Goal: Task Accomplishment & Management: Manage account settings

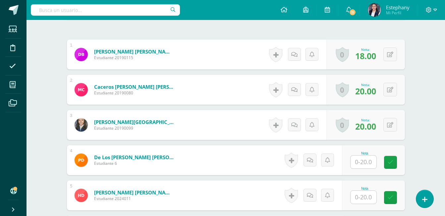
scroll to position [203, 0]
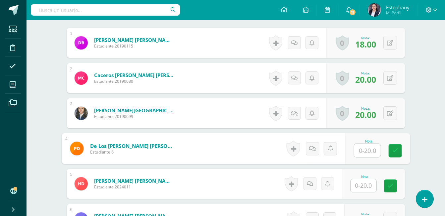
click at [373, 150] on input "text" at bounding box center [367, 150] width 27 height 13
type input "17"
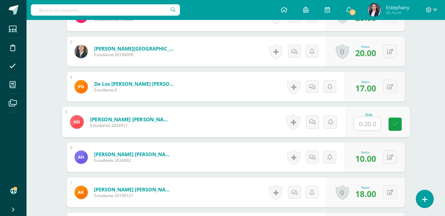
scroll to position [269, 0]
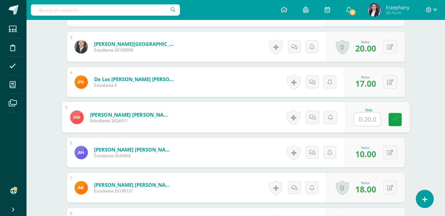
type input "5"
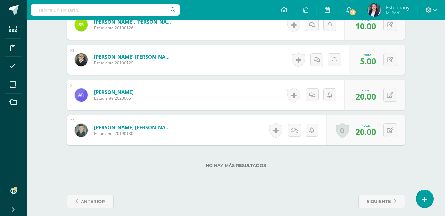
scroll to position [894, 0]
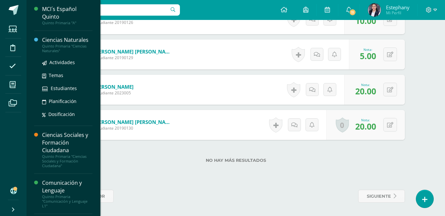
click at [68, 40] on div "Ciencias Naturales" at bounding box center [67, 40] width 50 height 8
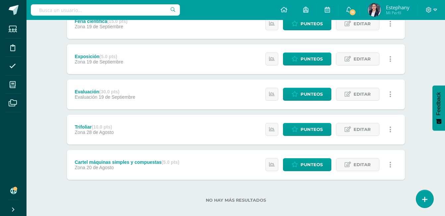
scroll to position [250, 0]
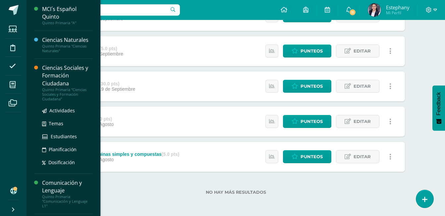
click at [59, 70] on div "Ciencias Sociales y Formación Ciudadana" at bounding box center [67, 75] width 50 height 23
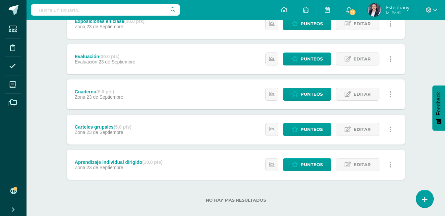
scroll to position [250, 0]
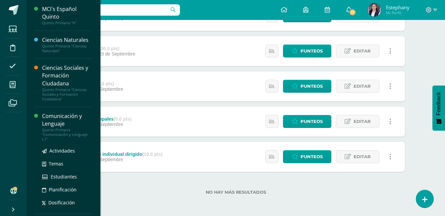
click at [49, 118] on div "Comunicación y Lenguaje" at bounding box center [67, 119] width 50 height 15
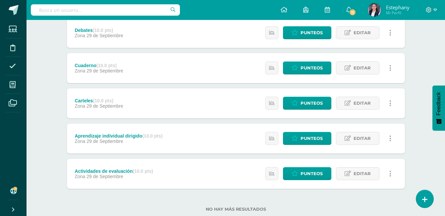
scroll to position [215, 0]
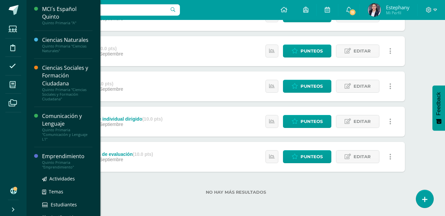
click at [50, 159] on div "Emprendimiento" at bounding box center [67, 156] width 50 height 8
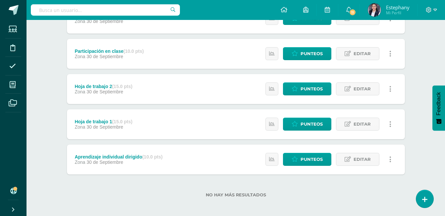
scroll to position [145, 0]
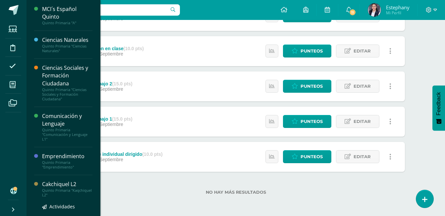
click at [48, 186] on div "Cakchiquel L2" at bounding box center [67, 184] width 50 height 8
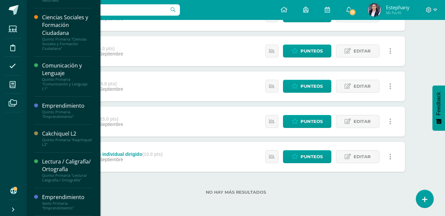
scroll to position [58, 0]
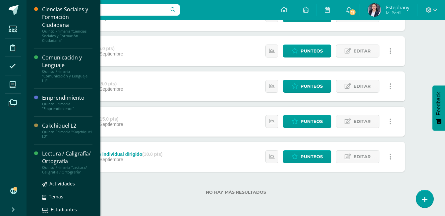
click at [50, 163] on div "Lectura / Caligrafía/ Ortografía" at bounding box center [67, 157] width 50 height 15
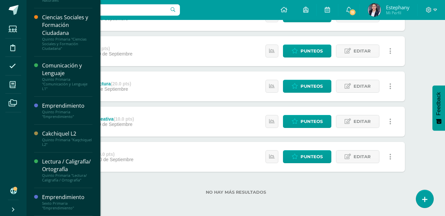
scroll to position [58, 0]
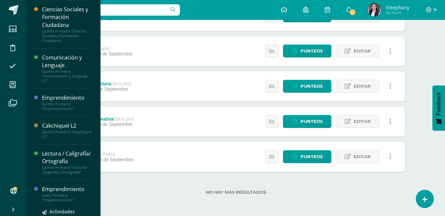
click at [50, 193] on div "Emprendimiento" at bounding box center [67, 189] width 50 height 8
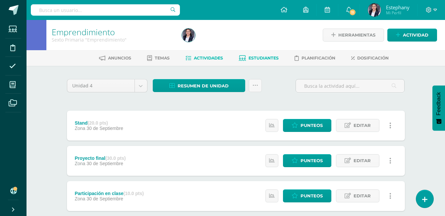
click at [253, 58] on span "Estudiantes" at bounding box center [264, 57] width 30 height 5
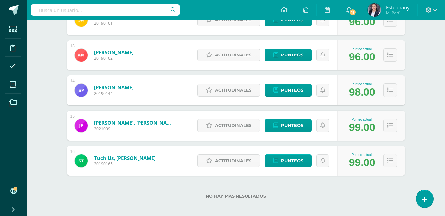
scroll to position [530, 0]
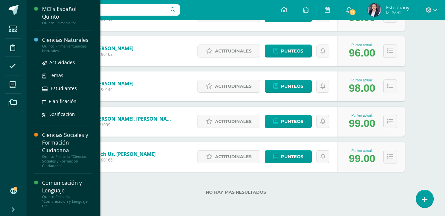
click at [77, 38] on div "Ciencias Naturales" at bounding box center [67, 40] width 50 height 8
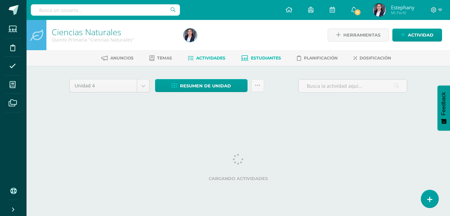
click at [264, 61] on link "Estudiantes" at bounding box center [261, 58] width 40 height 11
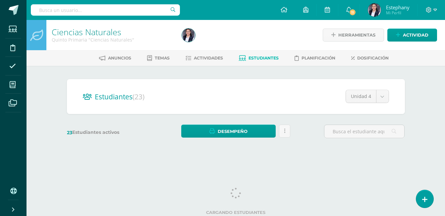
click at [413, 146] on div "Estudiantes (23) Unidad 4 Unidad 4 Unidad 1 Unidad 3 Unidad 2 23 Estudiantes ac…" at bounding box center [236, 112] width 365 height 92
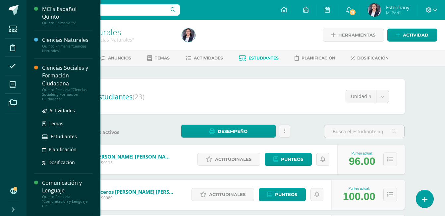
click at [50, 75] on div "Ciencias Sociales y Formación Ciudadana" at bounding box center [67, 75] width 50 height 23
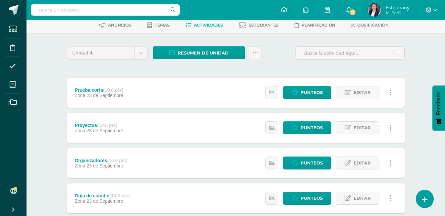
scroll to position [33, 0]
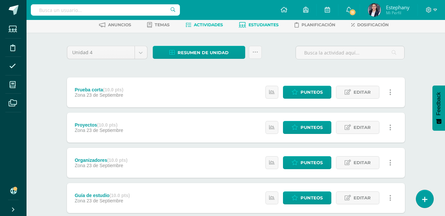
click at [273, 27] on span "Estudiantes" at bounding box center [264, 24] width 30 height 5
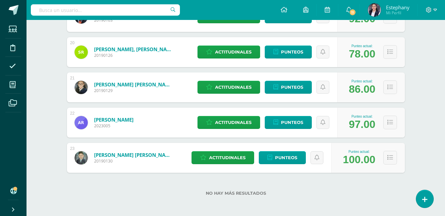
scroll to position [776, 0]
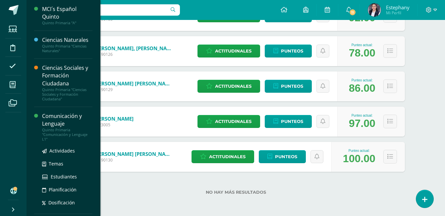
click at [53, 119] on div "Comunicación y Lenguaje" at bounding box center [67, 119] width 50 height 15
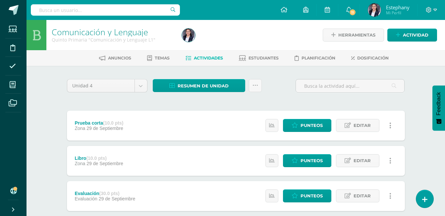
click at [274, 52] on div "Anuncios Temas Actividades Estudiantes Planificación Dosificación" at bounding box center [244, 58] width 435 height 16
click at [274, 55] on link "Estudiantes" at bounding box center [259, 58] width 40 height 11
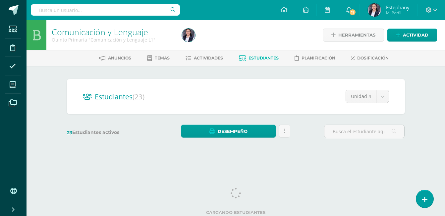
click at [421, 158] on html "Estudiantes Disciplina Asistencia Mis cursos Archivos Soporte Ayuda Reportar un…" at bounding box center [222, 79] width 445 height 158
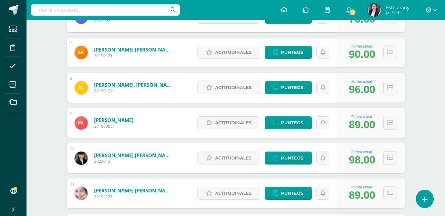
scroll to position [317, 0]
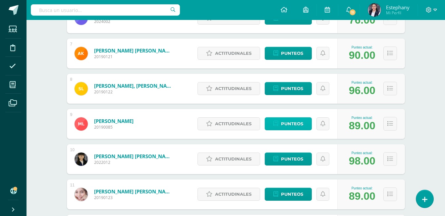
click at [295, 125] on span "Punteos" at bounding box center [292, 123] width 22 height 12
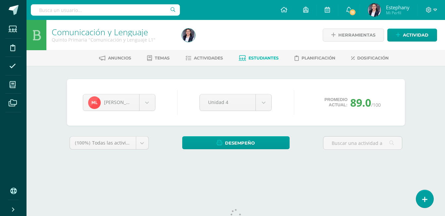
click at [408, 125] on div "[PERSON_NAME] [PERSON_NAME] Caceros [PERSON_NAME] de [PERSON_NAME] [PERSON_NAME…" at bounding box center [236, 122] width 344 height 87
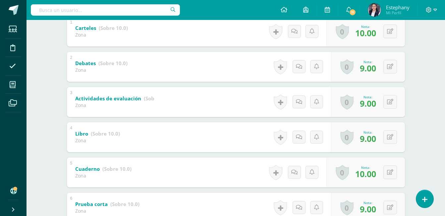
scroll to position [156, 0]
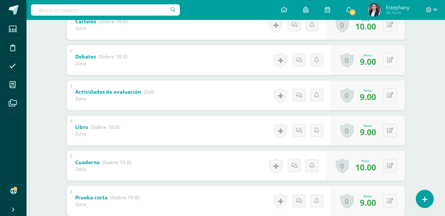
click at [392, 62] on icon at bounding box center [390, 60] width 6 height 6
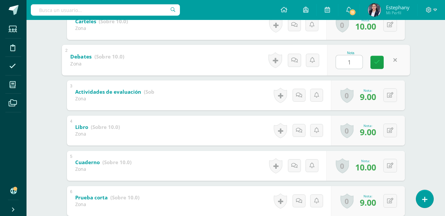
type input "10"
click at [387, 95] on div "0 Logros Logros obtenidos Aún no hay logros agregados Nota: 9.00" at bounding box center [368, 95] width 74 height 30
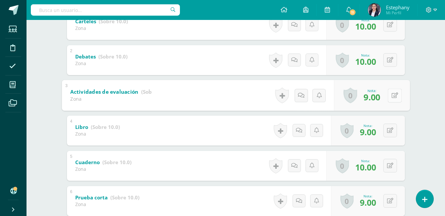
click at [396, 93] on icon at bounding box center [395, 95] width 7 height 6
type input "10"
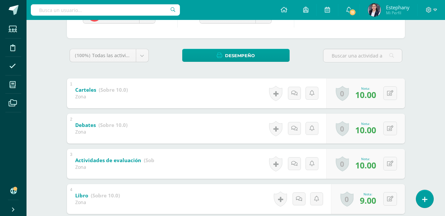
scroll to position [0, 0]
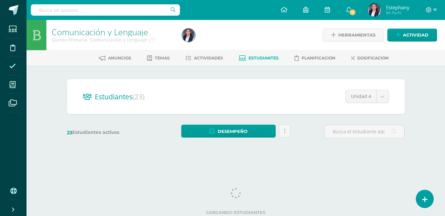
scroll to position [2, 0]
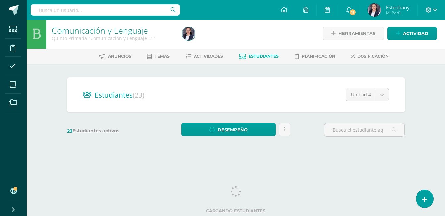
click at [427, 123] on div "Comunicación y Lenguaje Quinto Primaria "Comunicación y Lenguaje L1" Herramient…" at bounding box center [236, 87] width 419 height 138
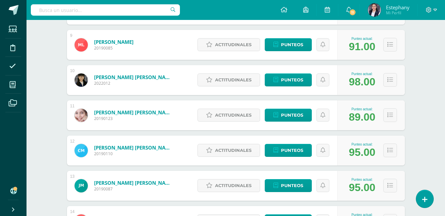
scroll to position [416, 0]
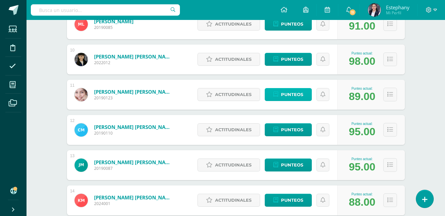
click at [305, 96] on link "Punteos" at bounding box center [288, 94] width 47 height 13
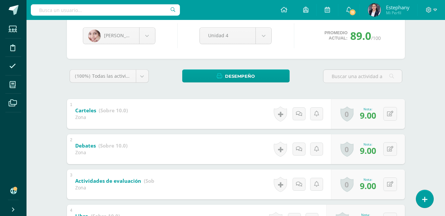
scroll to position [100, 0]
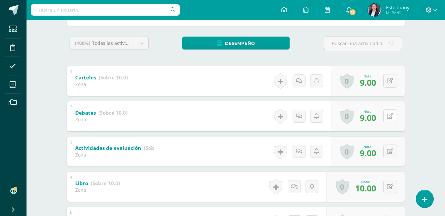
click at [393, 117] on button at bounding box center [391, 116] width 14 height 14
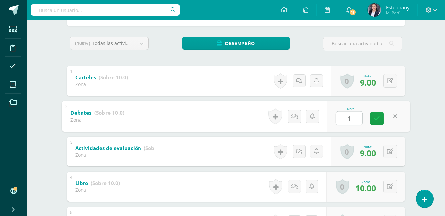
type input "10"
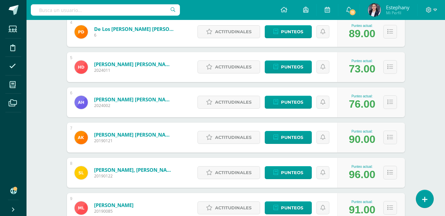
scroll to position [234, 0]
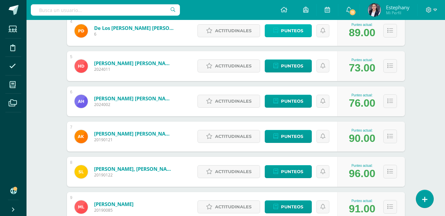
click at [303, 34] on link "Punteos" at bounding box center [288, 30] width 47 height 13
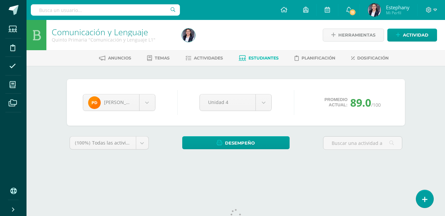
click at [422, 134] on div "Comunicación y Lenguaje Quinto Primaria "Comunicación y Lenguaje L1" Herramient…" at bounding box center [236, 99] width 419 height 159
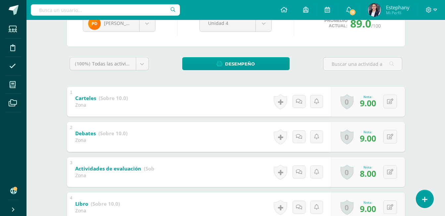
scroll to position [100, 0]
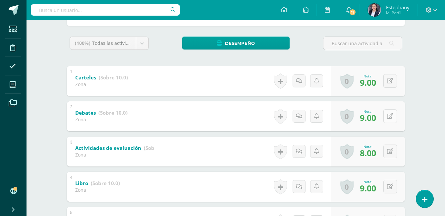
click at [395, 116] on button at bounding box center [391, 116] width 14 height 14
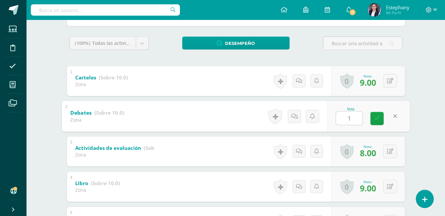
type input "10"
click at [394, 153] on button at bounding box center [391, 151] width 14 height 14
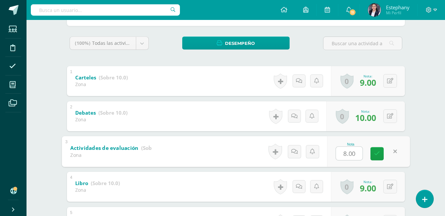
type input "9"
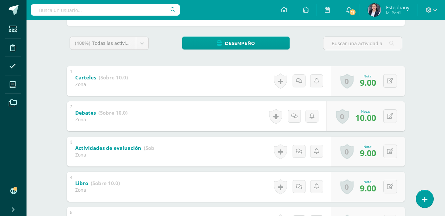
scroll to position [0, 0]
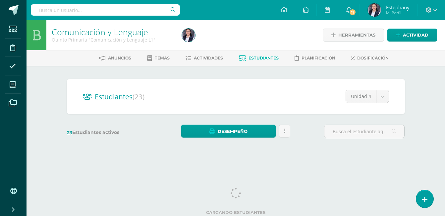
click at [412, 125] on div "Estudiantes (23) Unidad 4 Unidad 3 Unidad 1 Unidad 2 Unidad 4 23 Estudiantes ac…" at bounding box center [236, 112] width 365 height 92
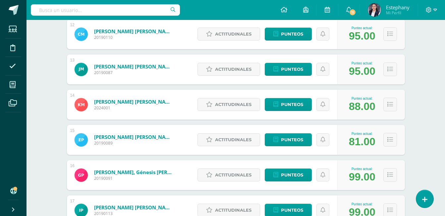
scroll to position [516, 0]
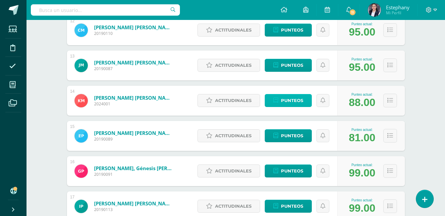
click at [289, 105] on span "Punteos" at bounding box center [292, 100] width 22 height 12
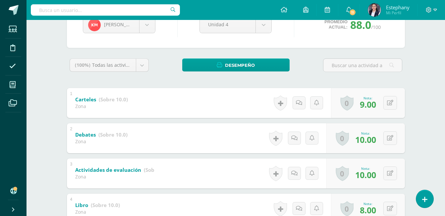
scroll to position [89, 0]
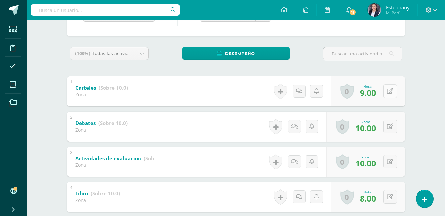
click at [391, 92] on icon at bounding box center [390, 91] width 6 height 6
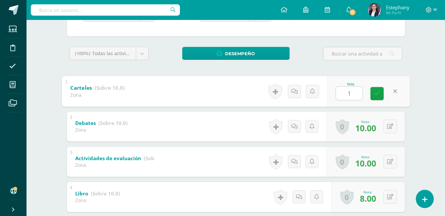
type input "10"
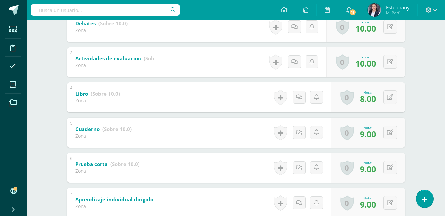
scroll to position [222, 0]
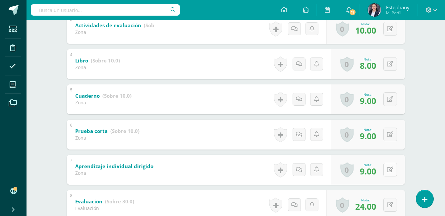
click at [395, 169] on button at bounding box center [391, 170] width 14 height 14
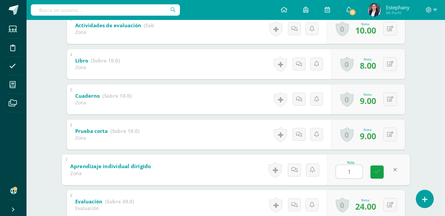
type input "10"
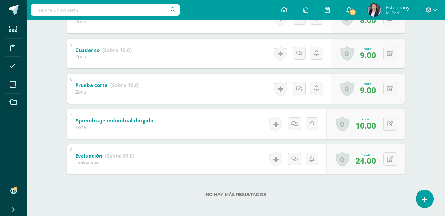
scroll to position [270, 0]
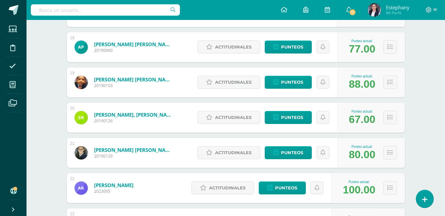
scroll to position [715, 0]
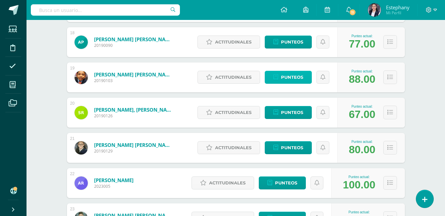
click at [287, 78] on span "Punteos" at bounding box center [292, 77] width 22 height 12
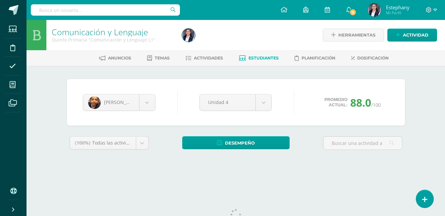
click at [431, 146] on div "Comunicación y Lenguaje Quinto Primaria "Comunicación y Lenguaje L1" Herramient…" at bounding box center [236, 99] width 419 height 159
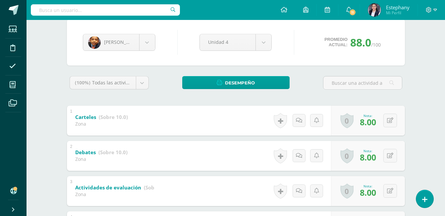
scroll to position [100, 0]
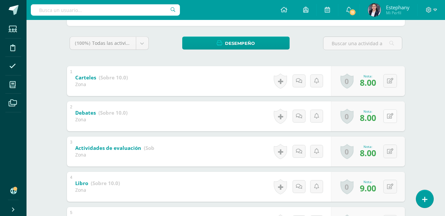
click at [394, 116] on button at bounding box center [391, 116] width 14 height 14
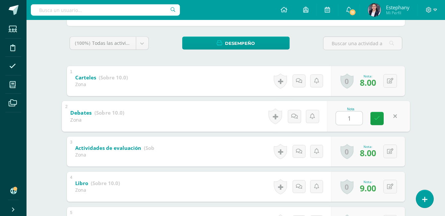
type input "10"
click at [394, 151] on button at bounding box center [391, 151] width 14 height 14
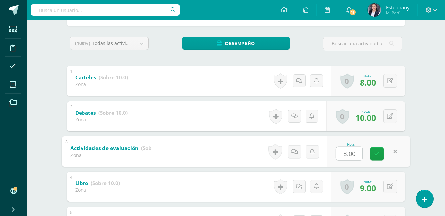
type input "9"
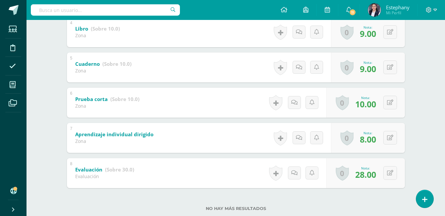
scroll to position [265, 0]
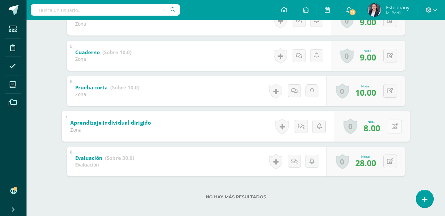
click at [392, 127] on icon at bounding box center [395, 126] width 7 height 6
type input "9"
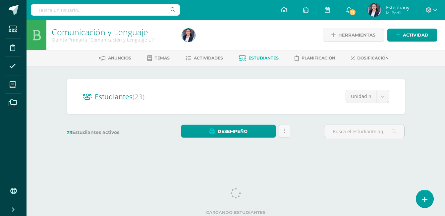
click at [419, 122] on div "Comunicación y Lenguaje Quinto Primaria "Comunicación y Lenguaje L1" Herramient…" at bounding box center [236, 89] width 419 height 138
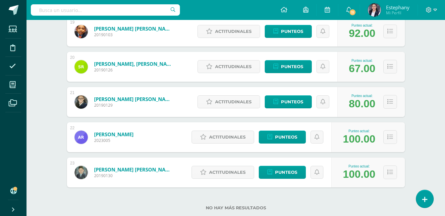
scroll to position [776, 0]
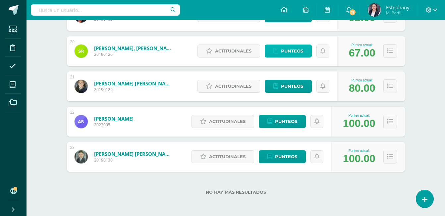
click at [285, 50] on span "Punteos" at bounding box center [292, 51] width 22 height 12
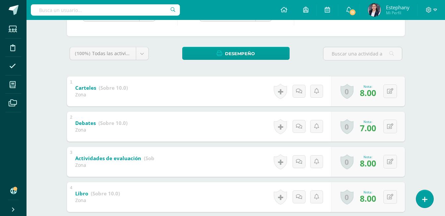
scroll to position [100, 0]
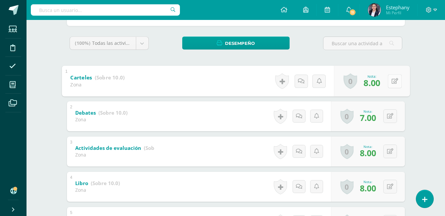
click at [391, 84] on button at bounding box center [395, 81] width 14 height 14
type input "9"
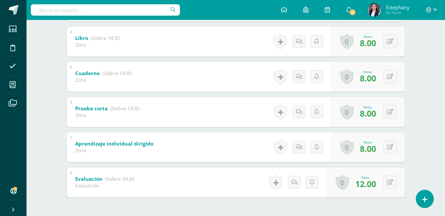
scroll to position [265, 0]
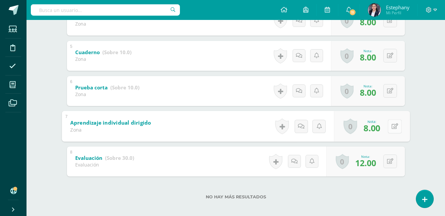
click at [388, 124] on button at bounding box center [395, 126] width 14 height 14
type input "9"
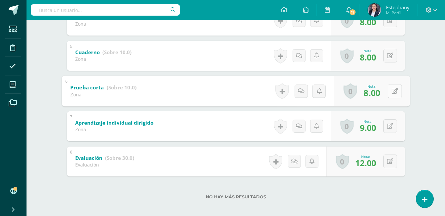
click at [392, 90] on icon at bounding box center [395, 91] width 7 height 6
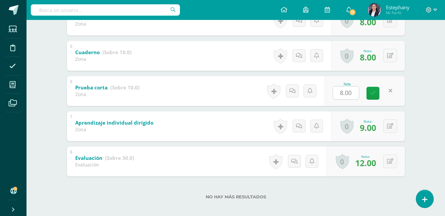
click at [390, 55] on button at bounding box center [391, 56] width 14 height 14
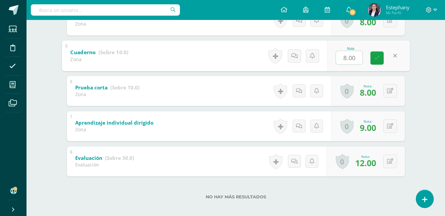
type input "9"
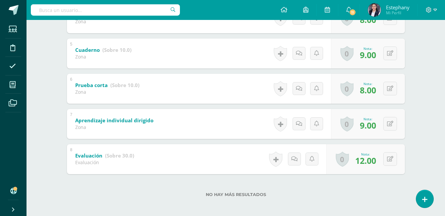
scroll to position [270, 0]
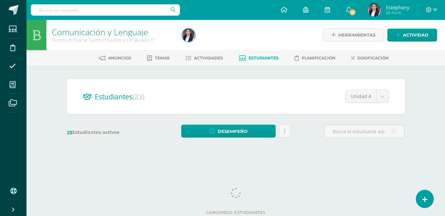
click at [419, 133] on div "Comunicación y Lenguaje Quinto Primaria "Comunicación y Lenguaje L1" Herramient…" at bounding box center [236, 89] width 419 height 138
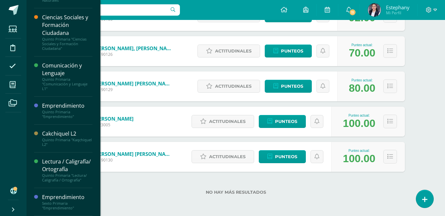
scroll to position [58, 0]
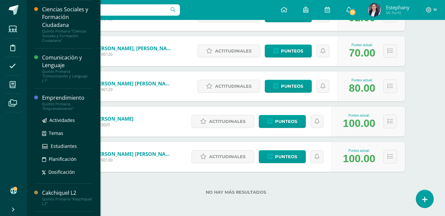
click at [55, 97] on div "Emprendimiento" at bounding box center [67, 98] width 50 height 8
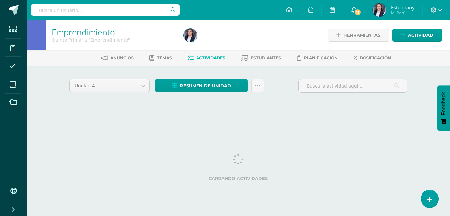
click at [408, 123] on div "Unidad 4 Unidad 1 Unidad 2 Unidad 3 Unidad 4 Resumen de unidad Descargar como H…" at bounding box center [238, 95] width 365 height 58
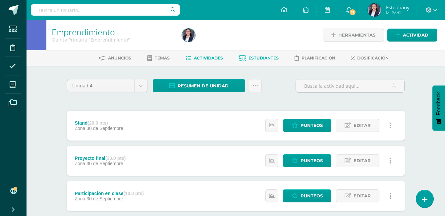
click at [268, 58] on span "Estudiantes" at bounding box center [264, 57] width 30 height 5
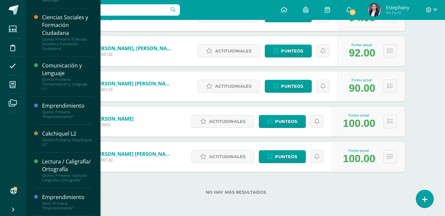
scroll to position [58, 0]
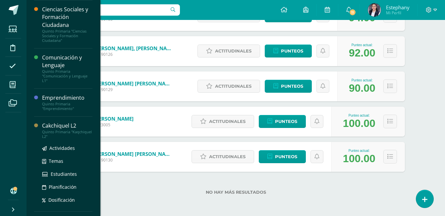
click at [56, 126] on div "Cakchiquel L2" at bounding box center [67, 126] width 50 height 8
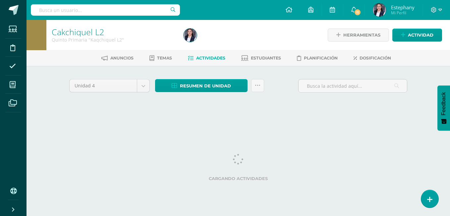
click at [424, 100] on div "Cakchiquel L2 Quinto Primaria "Kaqchiquel L2" Herramientas Detalle de asistenci…" at bounding box center [239, 72] width 424 height 104
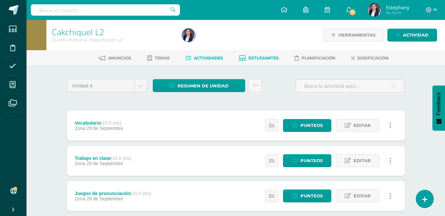
click at [269, 59] on span "Estudiantes" at bounding box center [264, 57] width 30 height 5
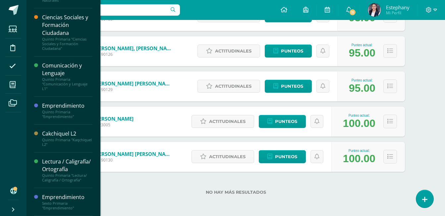
scroll to position [58, 0]
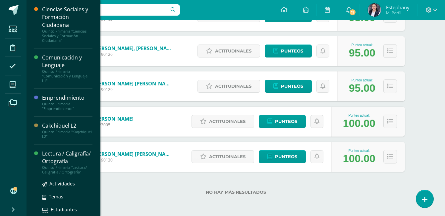
click at [52, 160] on div "Lectura / Caligrafía/ Ortografía" at bounding box center [67, 157] width 50 height 15
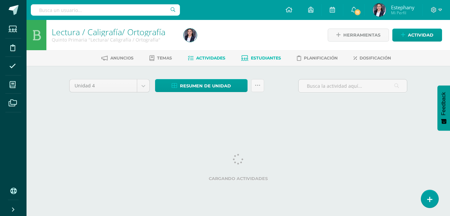
click at [265, 56] on span "Estudiantes" at bounding box center [266, 57] width 30 height 5
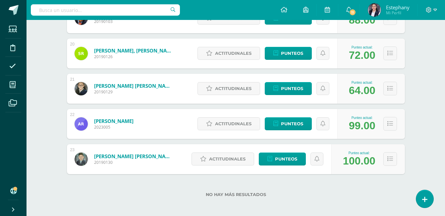
scroll to position [776, 0]
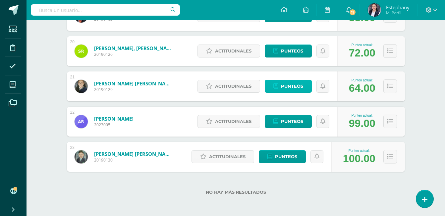
click at [286, 86] on span "Punteos" at bounding box center [292, 86] width 22 height 12
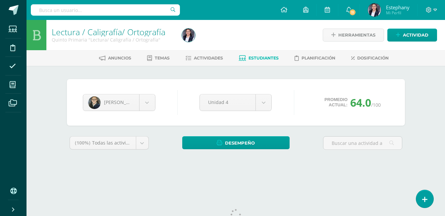
click at [412, 121] on div "[PERSON_NAME] [PERSON_NAME] [PERSON_NAME] de [PERSON_NAME] [PERSON_NAME] [PERSO…" at bounding box center [236, 122] width 365 height 113
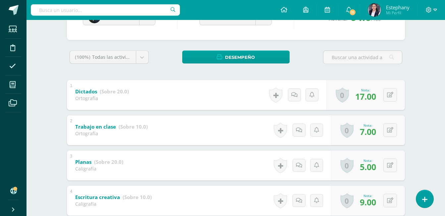
scroll to position [89, 0]
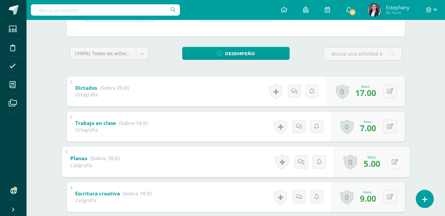
click at [391, 162] on button at bounding box center [395, 162] width 14 height 14
type input "10"
click at [415, 141] on div "Alejandra Ricci Diego Barrios Matías Caceros Victoria De Paula de Hugo Díaz Adr…" at bounding box center [236, 151] width 365 height 350
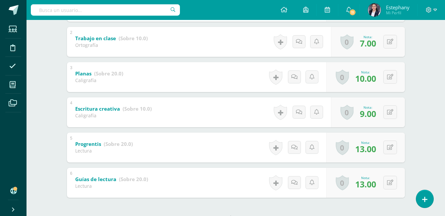
scroll to position [189, 0]
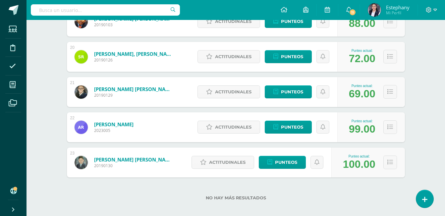
scroll to position [776, 0]
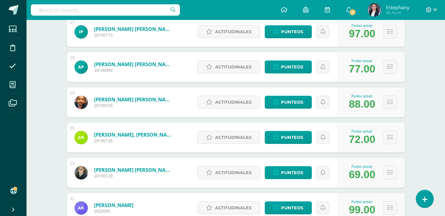
scroll to position [735, 0]
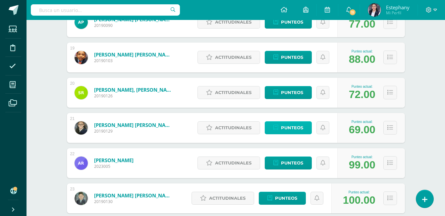
click at [297, 130] on span "Punteos" at bounding box center [292, 127] width 22 height 12
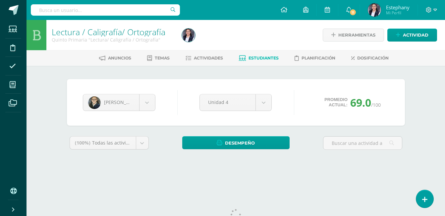
click at [431, 126] on div "Lectura / Caligrafía/ Ortografía Quinto Primaria "Lectura/ Caligrafía / Ortogra…" at bounding box center [236, 99] width 419 height 159
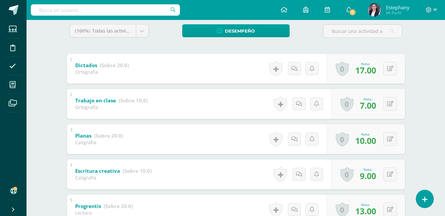
scroll to position [100, 0]
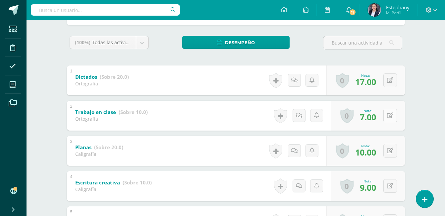
click at [391, 117] on icon at bounding box center [390, 115] width 6 height 6
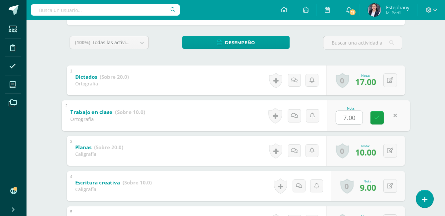
type input "8"
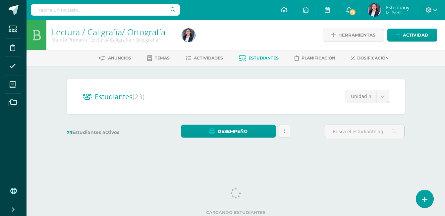
click at [416, 110] on div "Estudiantes (23) Unidad 4 Unidad 1 Unidad 4 Unidad 2 Unidad 3 23 Estudiantes ac…" at bounding box center [236, 112] width 365 height 92
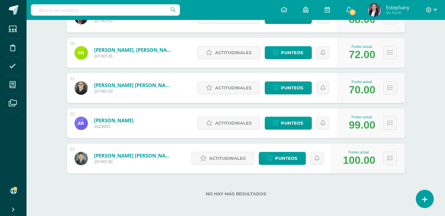
scroll to position [776, 0]
